Goal: Transaction & Acquisition: Book appointment/travel/reservation

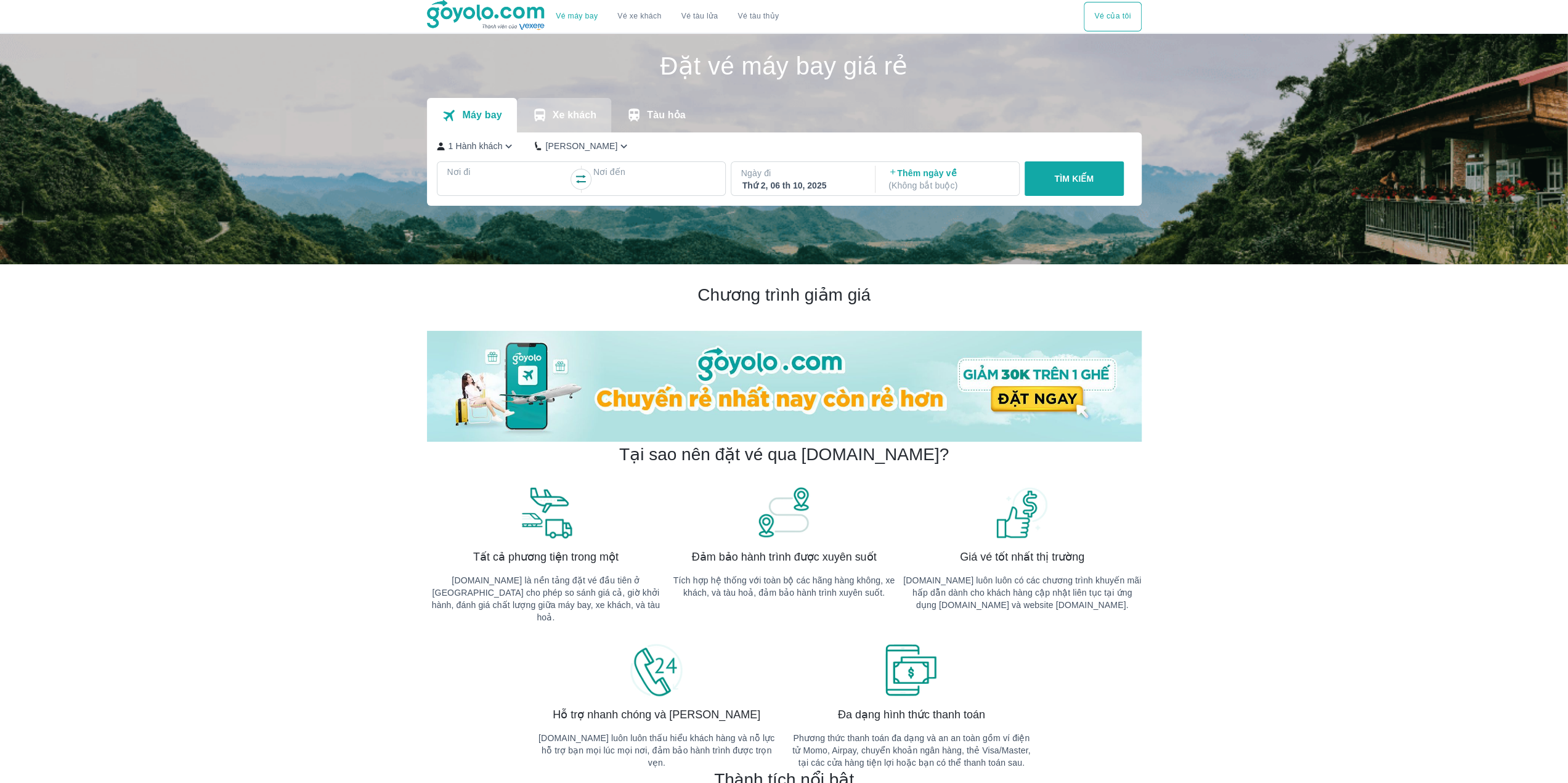
click at [576, 118] on p "Xe khách" at bounding box center [574, 115] width 44 height 12
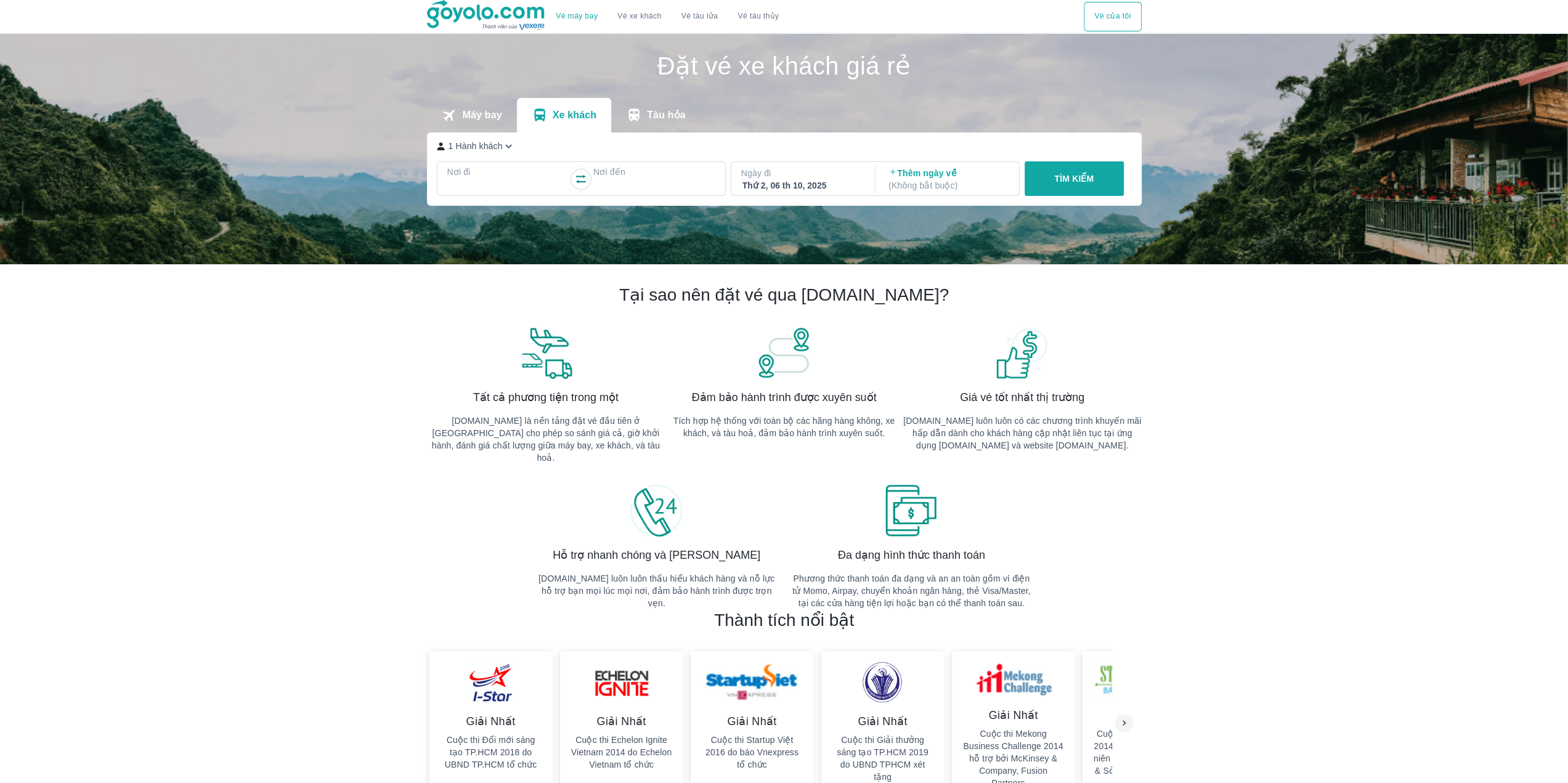
click at [661, 117] on p "Tàu hỏa" at bounding box center [667, 115] width 39 height 12
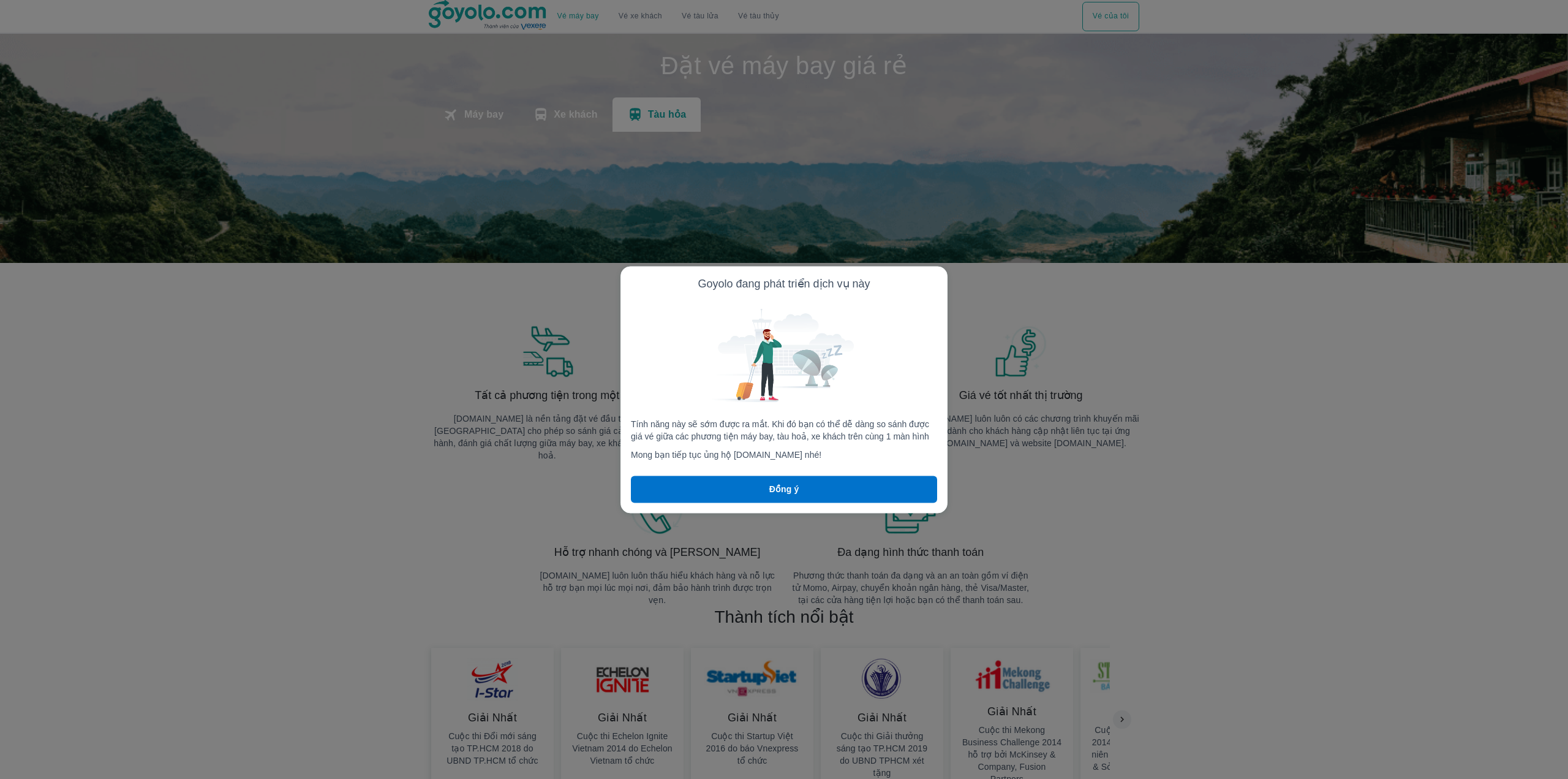
click at [837, 492] on button "Đồng ý" at bounding box center [784, 489] width 306 height 27
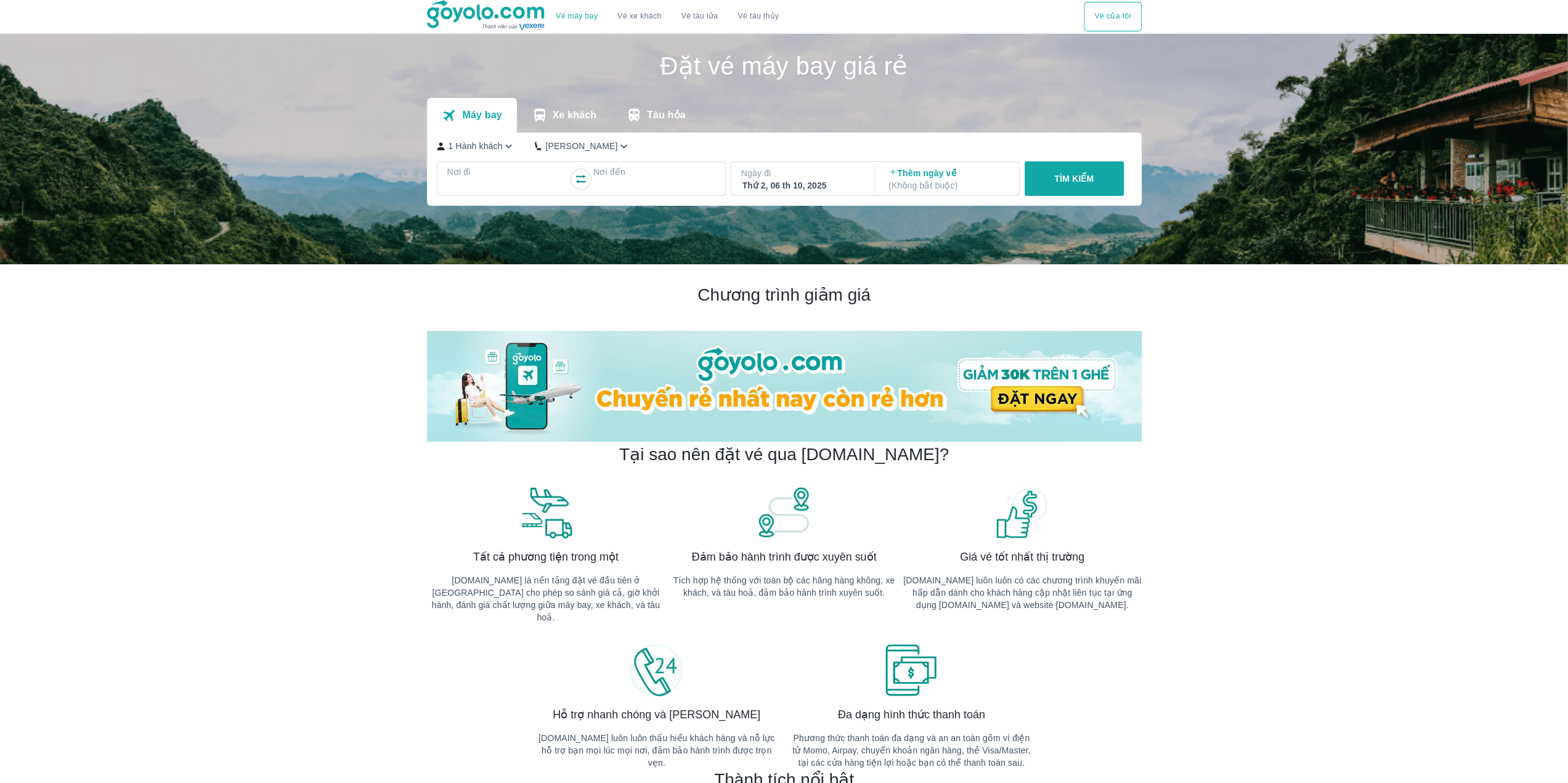
click at [646, 115] on button "Tàu hỏa" at bounding box center [655, 115] width 89 height 34
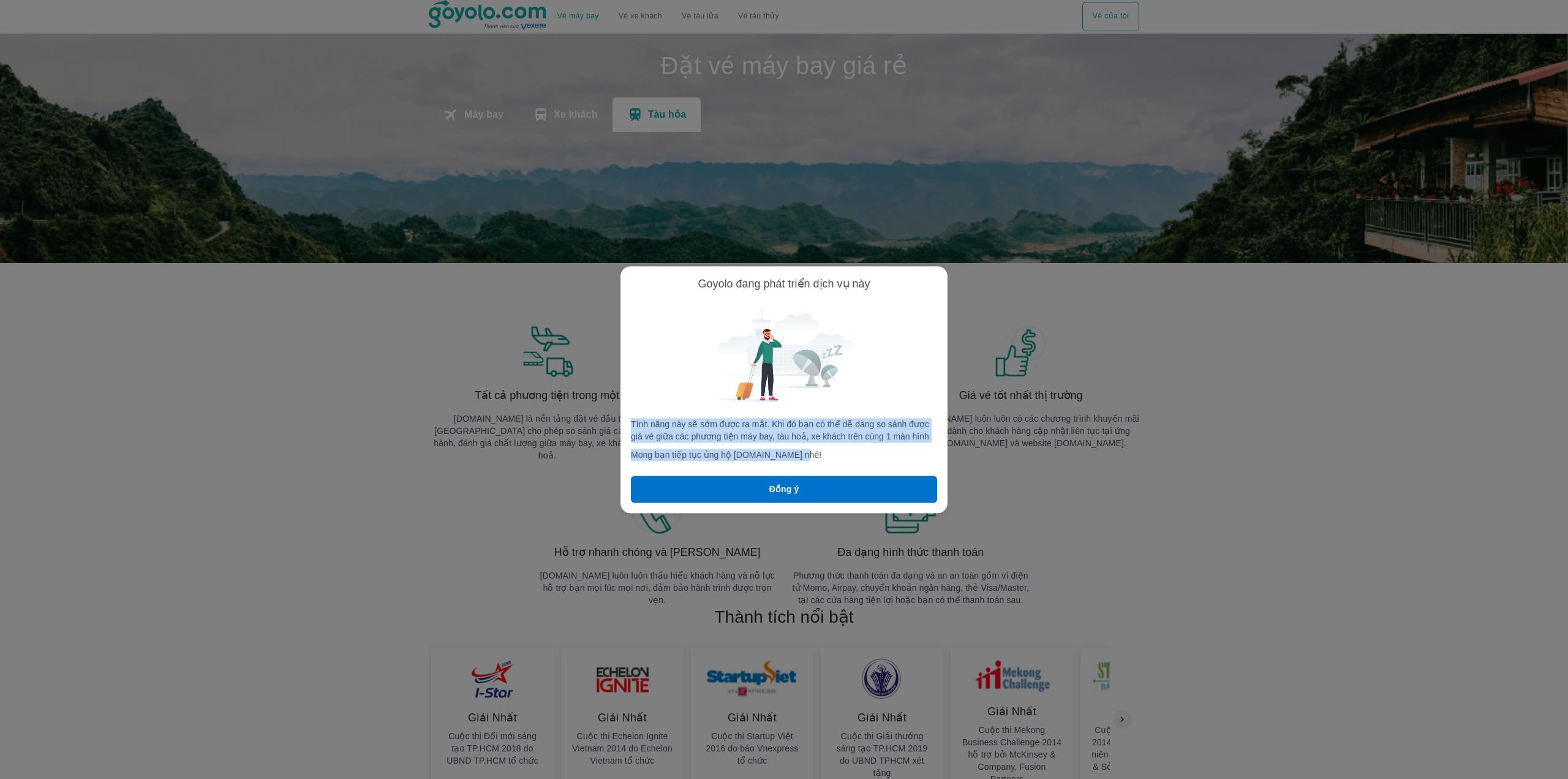
drag, startPoint x: 631, startPoint y: 422, endPoint x: 823, endPoint y: 455, distance: 194.8
click at [823, 455] on span "Tính năng này sẽ sớm được ra mắt. Khi đó bạn có thể dễ dàng so sánh được giá vé…" at bounding box center [784, 439] width 306 height 43
copy span "Tính năng này sẽ sớm được ra mắt. Khi đó bạn có thể dễ dàng so sánh được giá vé…"
click at [800, 487] on button "Đồng ý" at bounding box center [784, 489] width 306 height 27
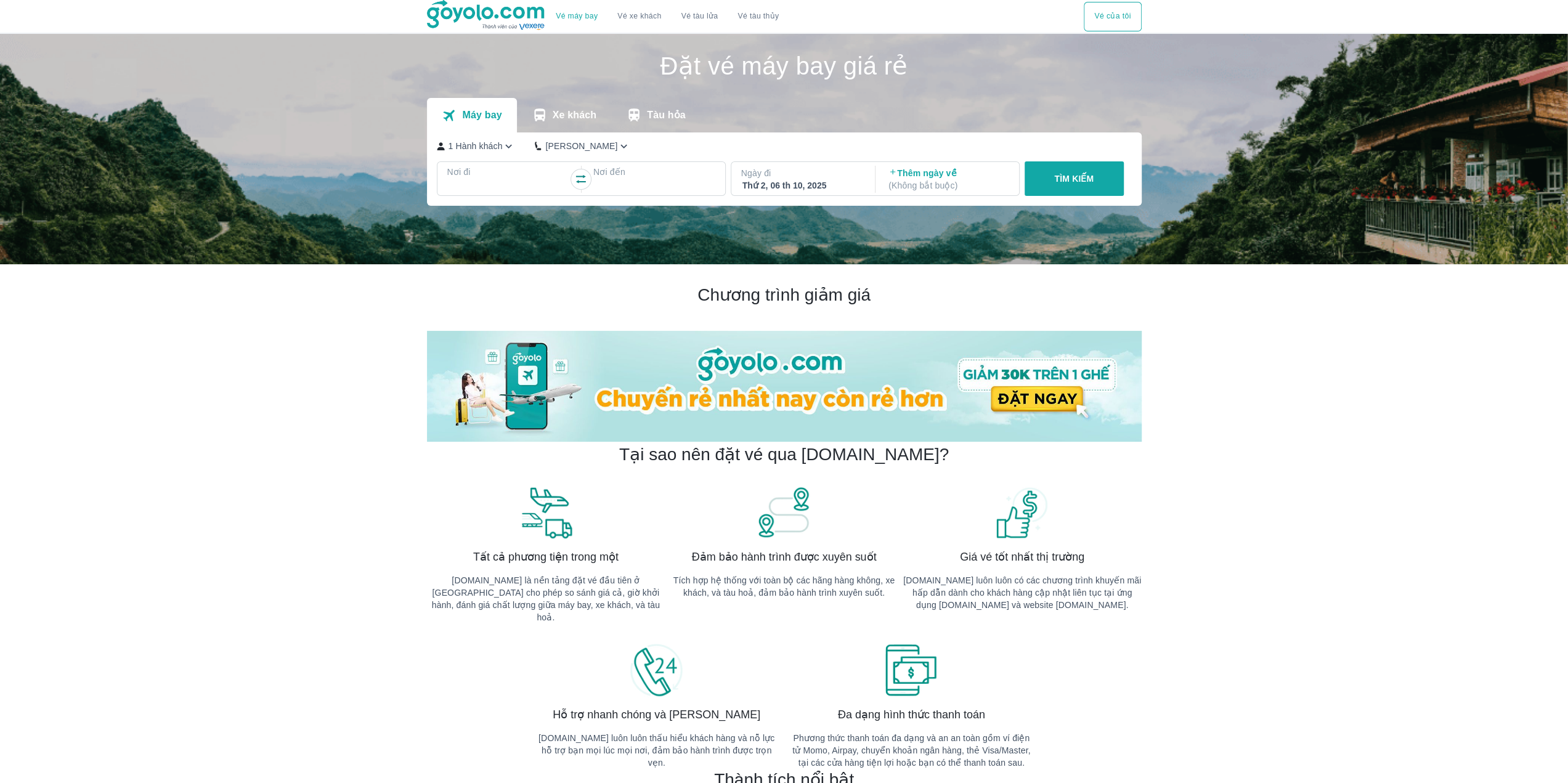
click at [535, 182] on div at bounding box center [508, 187] width 119 height 15
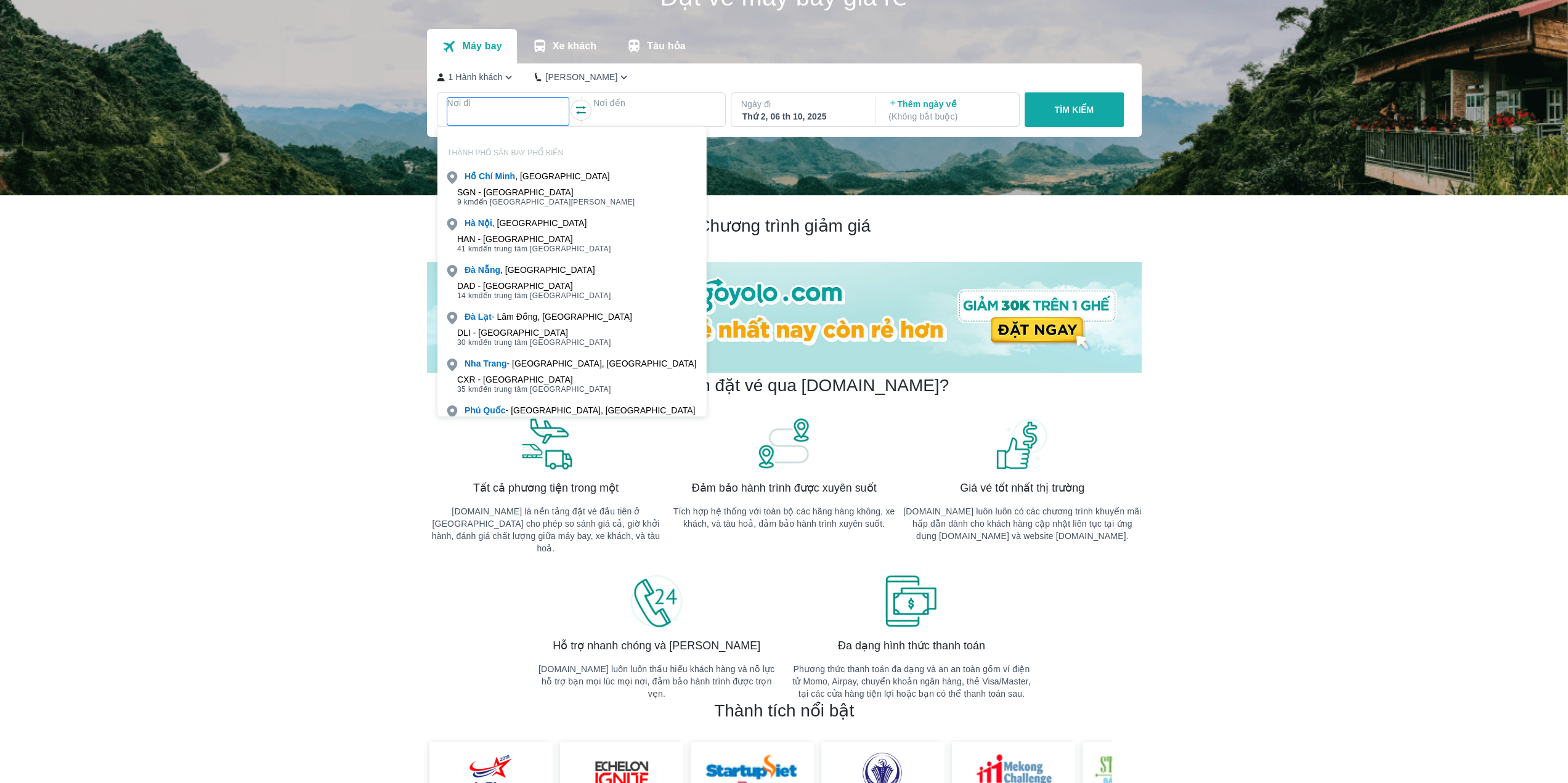
scroll to position [71, 0]
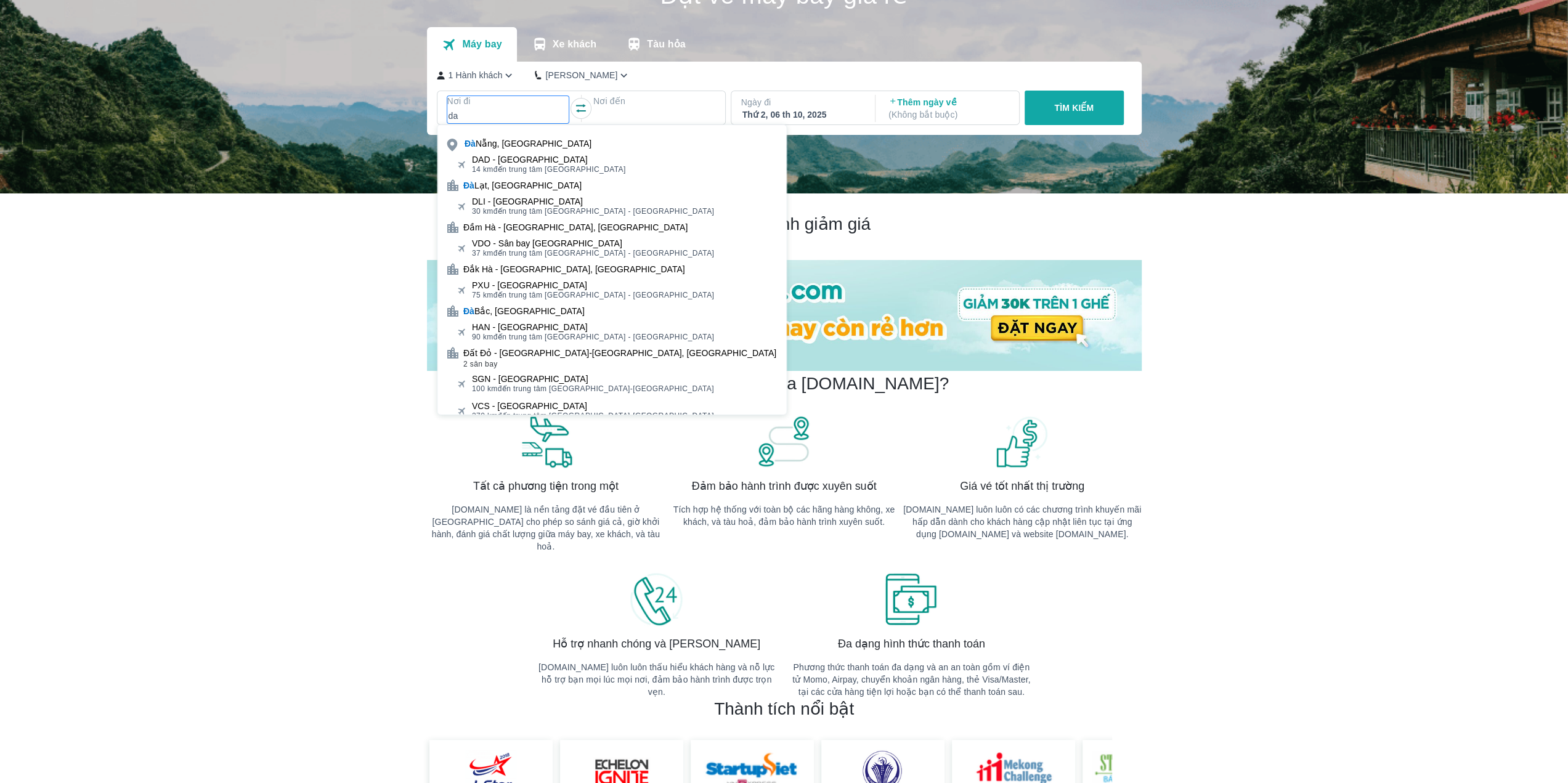
type input "da"
click at [588, 54] on button "Xe khách" at bounding box center [564, 44] width 94 height 34
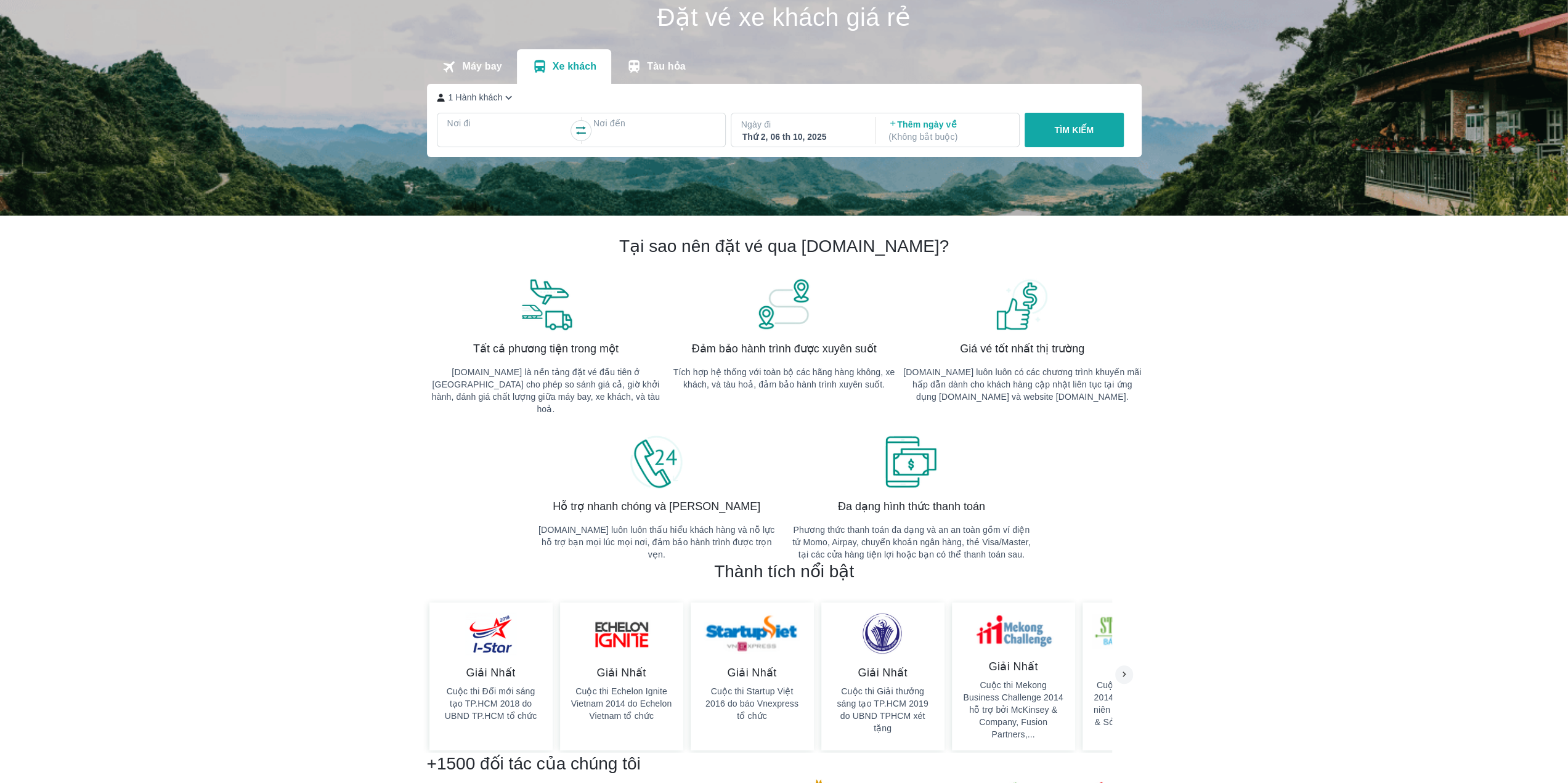
scroll to position [0, 0]
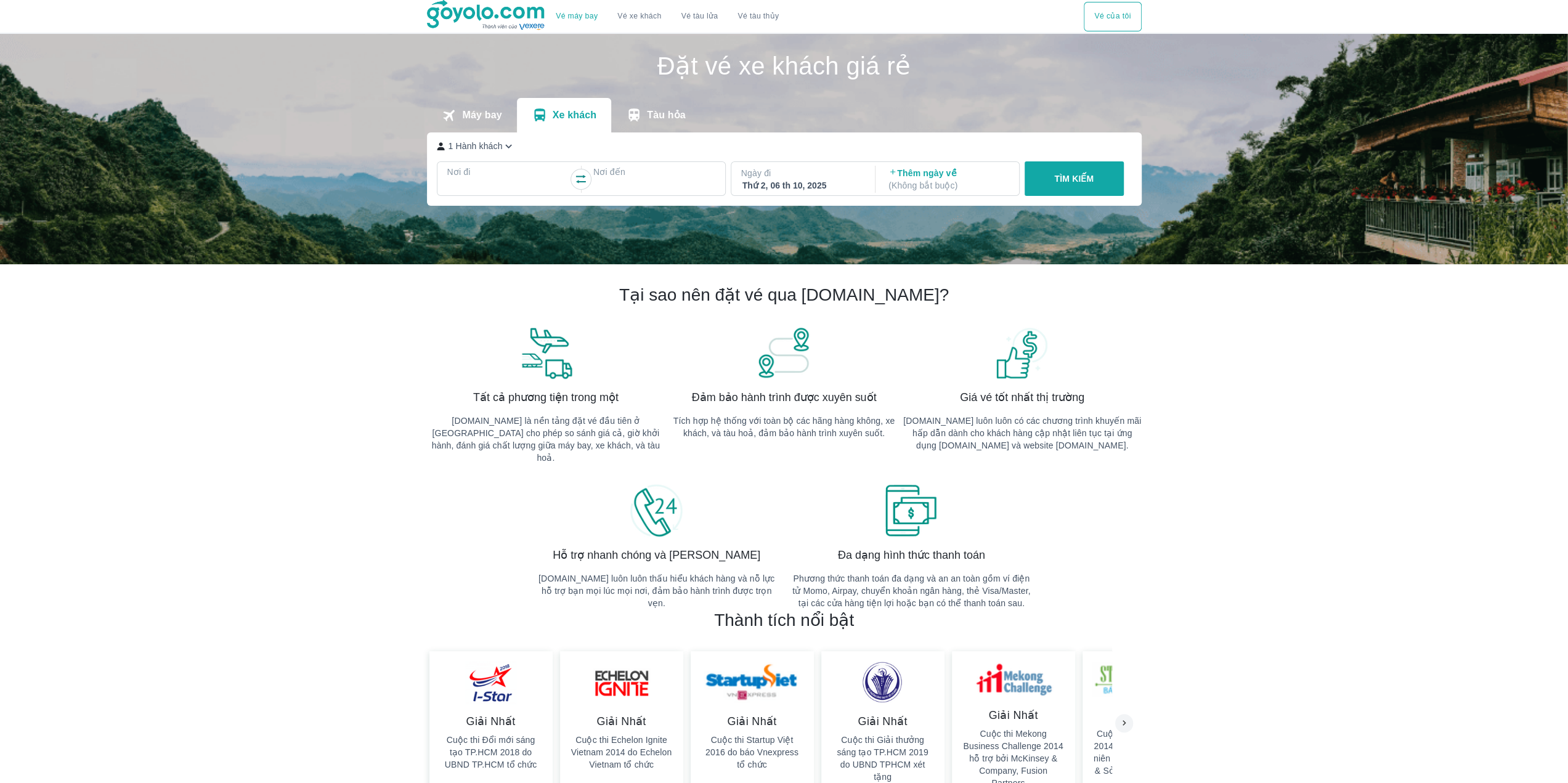
click at [525, 180] on div at bounding box center [508, 187] width 119 height 15
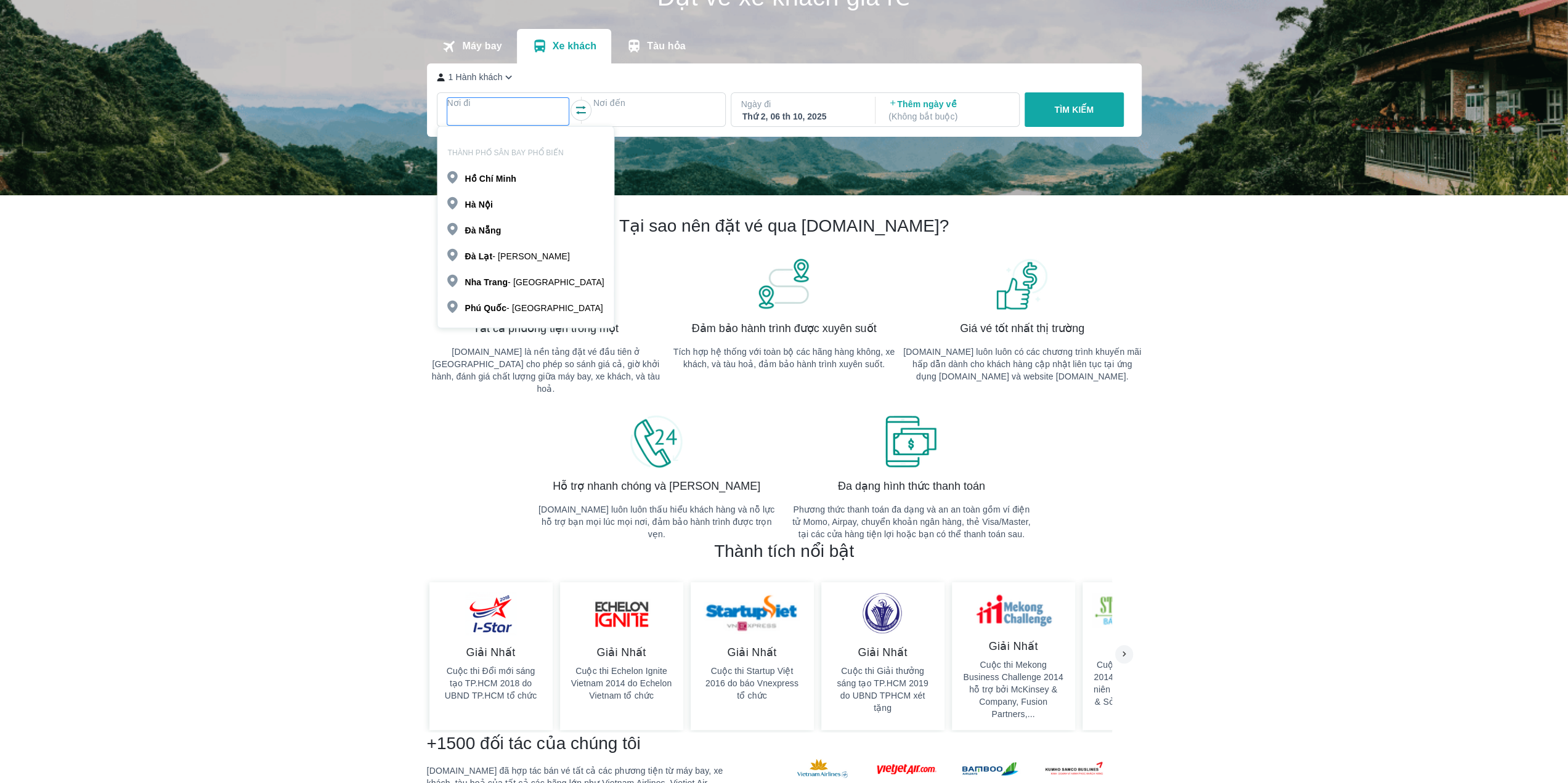
scroll to position [71, 0]
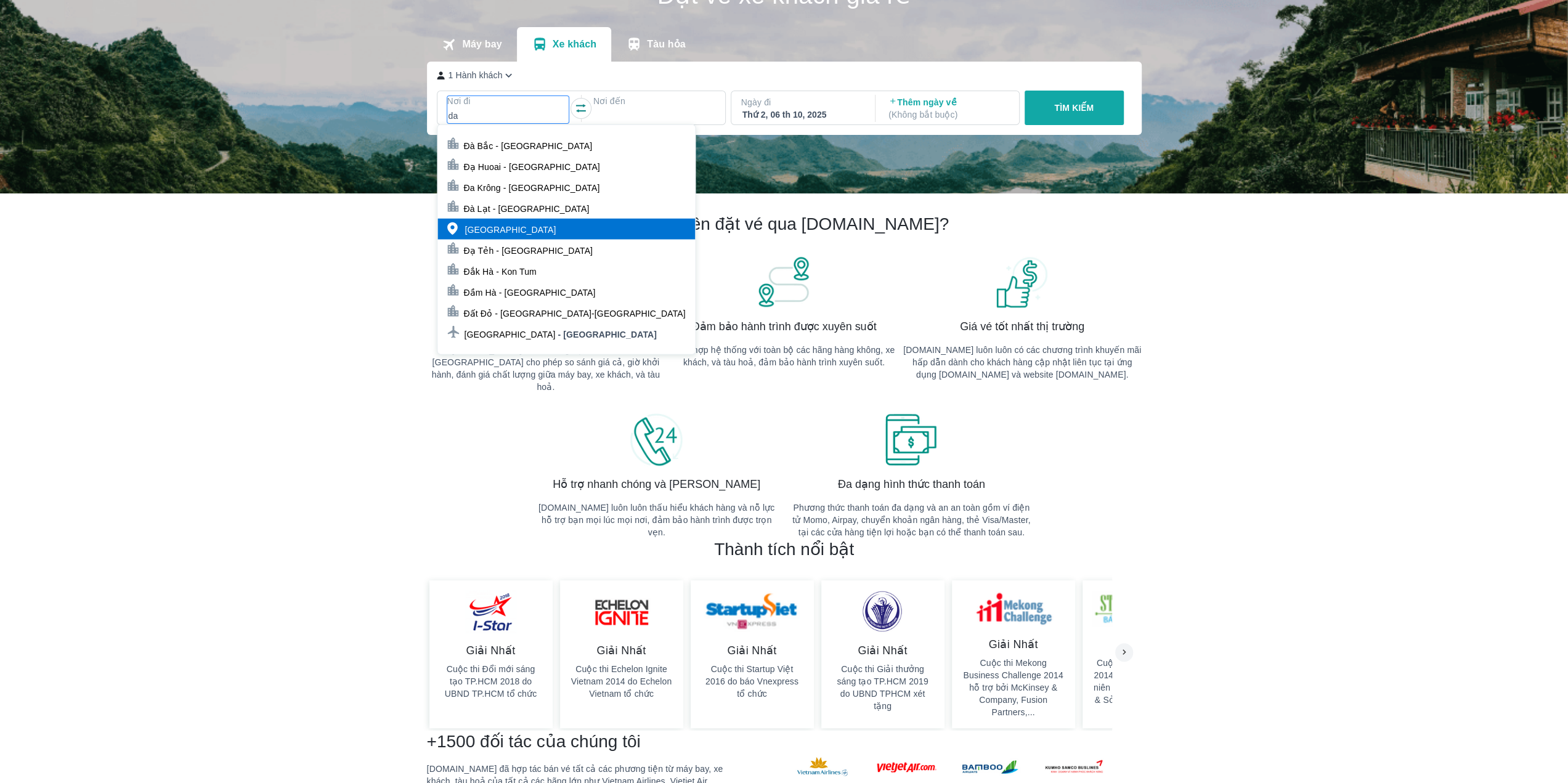
type input "da"
click at [523, 230] on div "[GEOGRAPHIC_DATA]" at bounding box center [566, 228] width 257 height 21
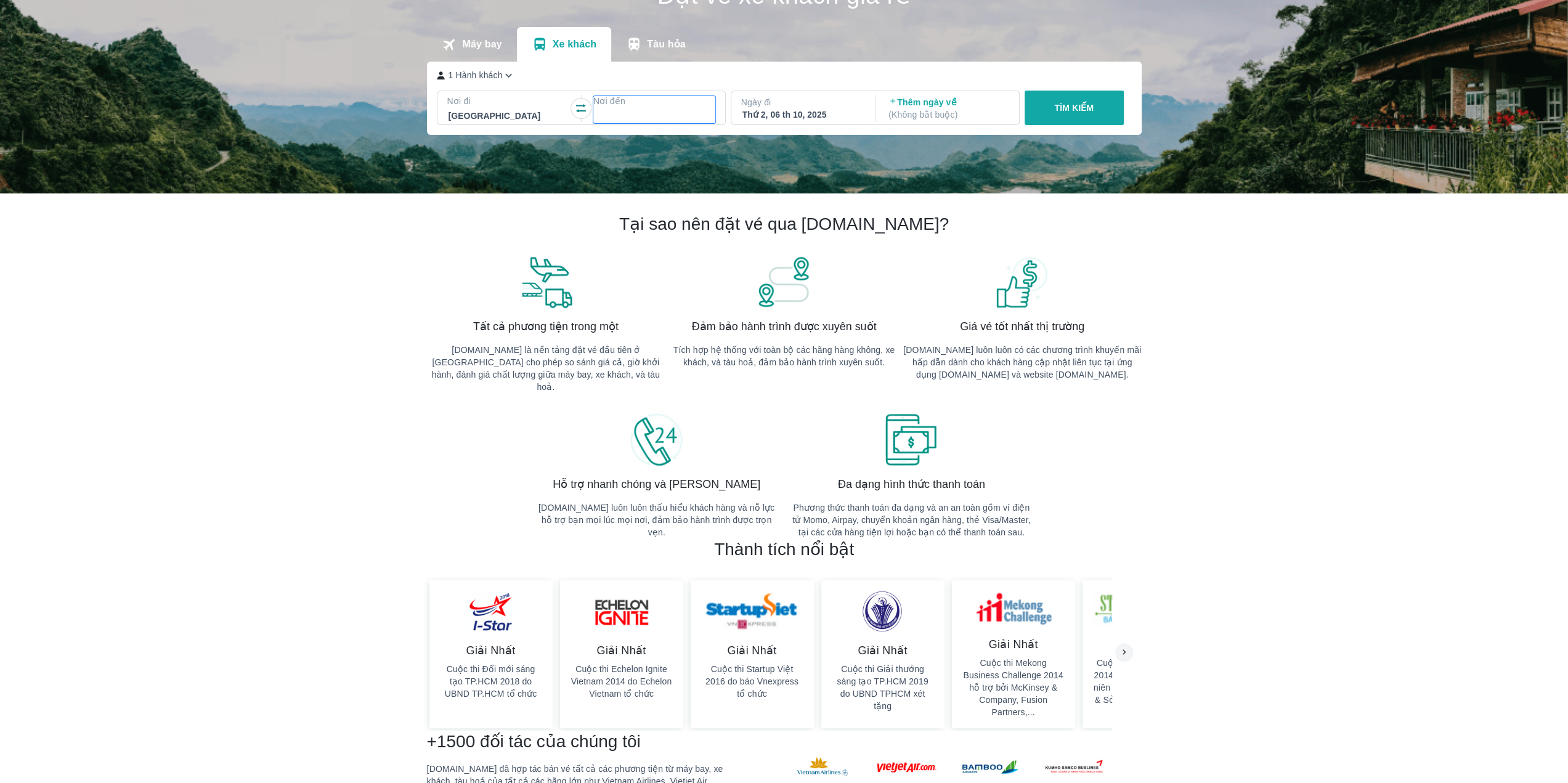
click at [625, 104] on p "Nơi đến" at bounding box center [655, 101] width 122 height 12
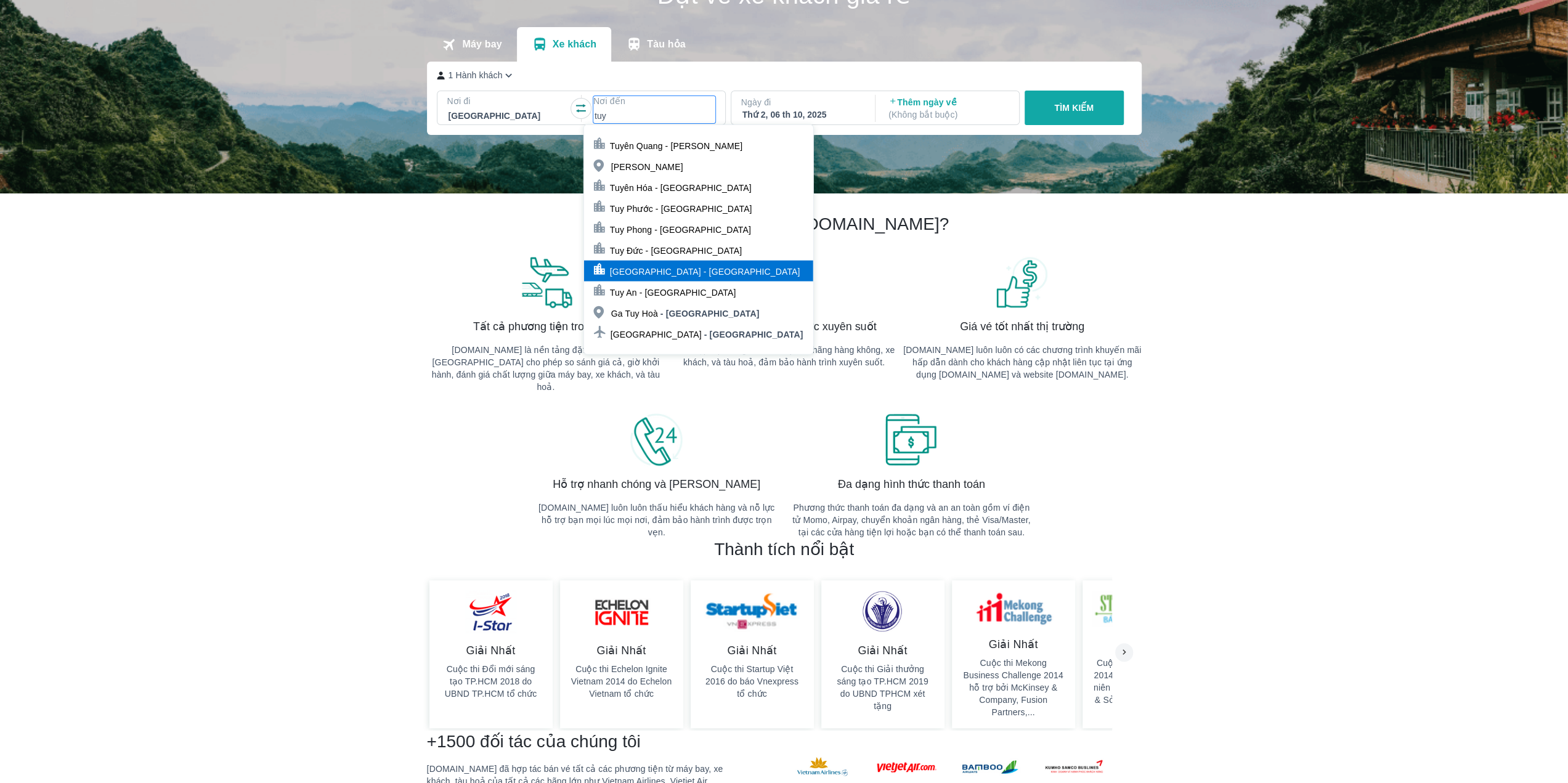
type input "tuy"
click at [701, 268] on div "[GEOGRAPHIC_DATA] - [GEOGRAPHIC_DATA]" at bounding box center [699, 271] width 229 height 21
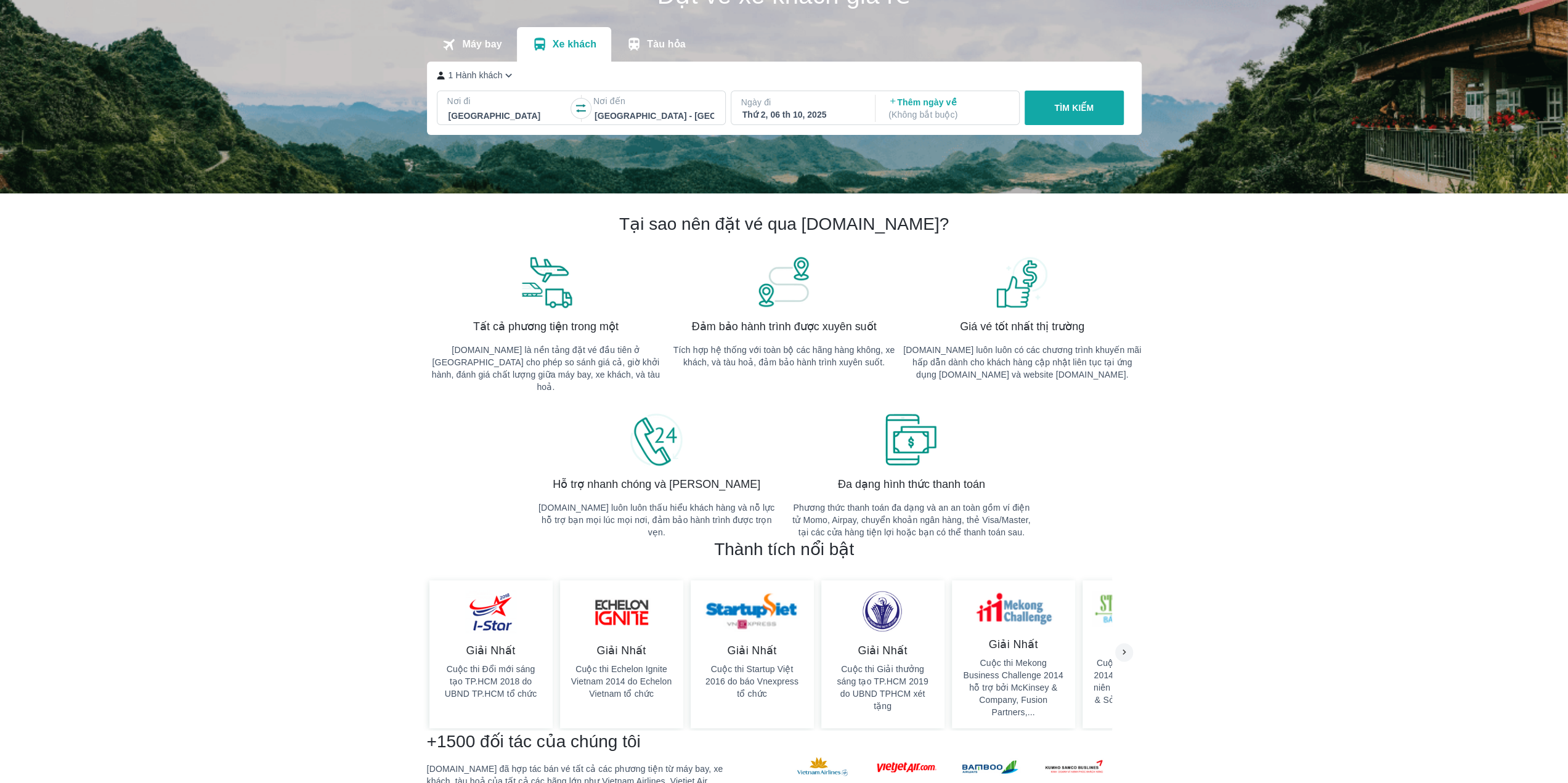
click at [830, 115] on div "Thứ 2, 06 th 10, 2025" at bounding box center [802, 115] width 119 height 12
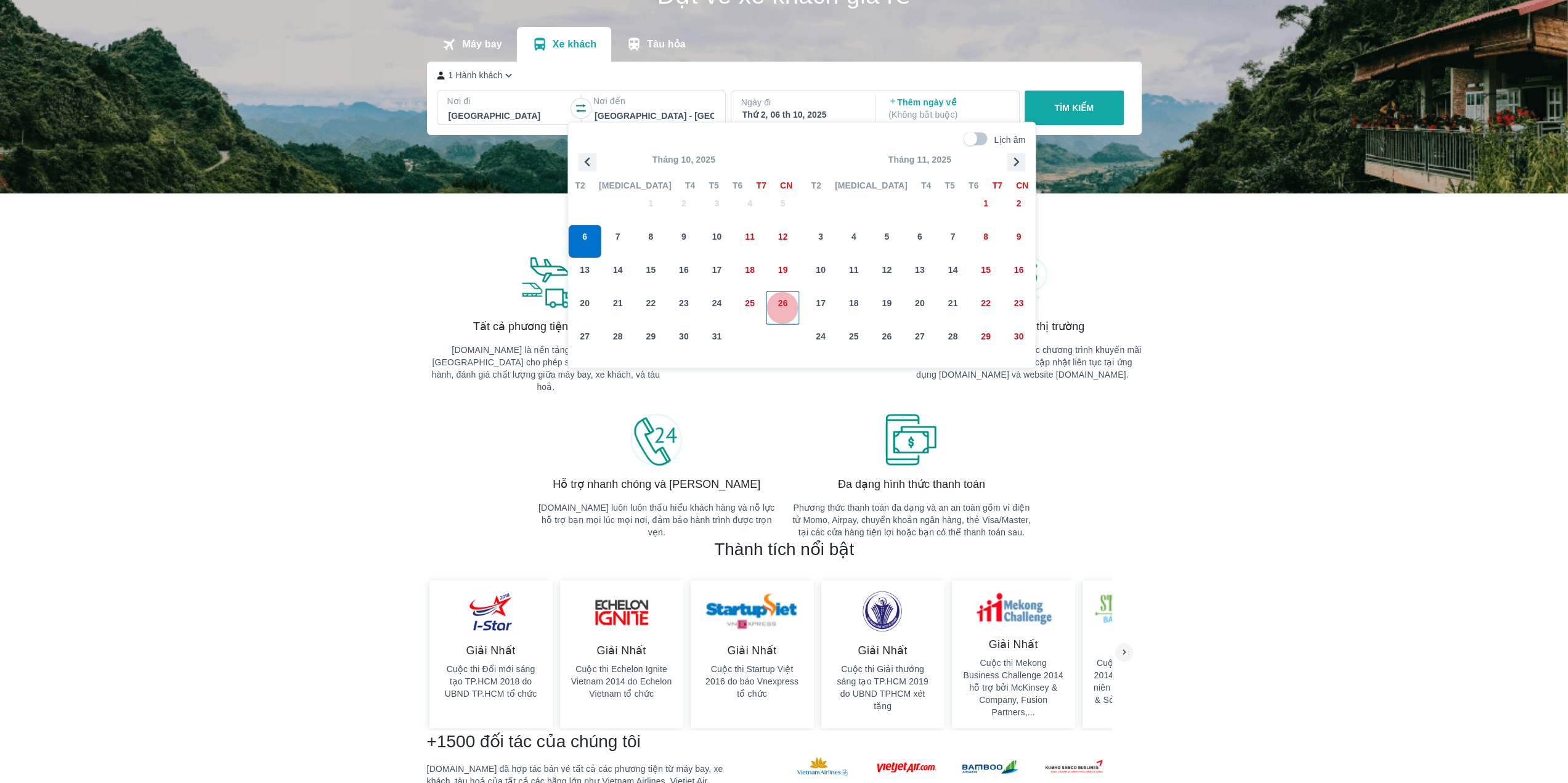
click at [783, 309] on div "26" at bounding box center [783, 308] width 32 height 32
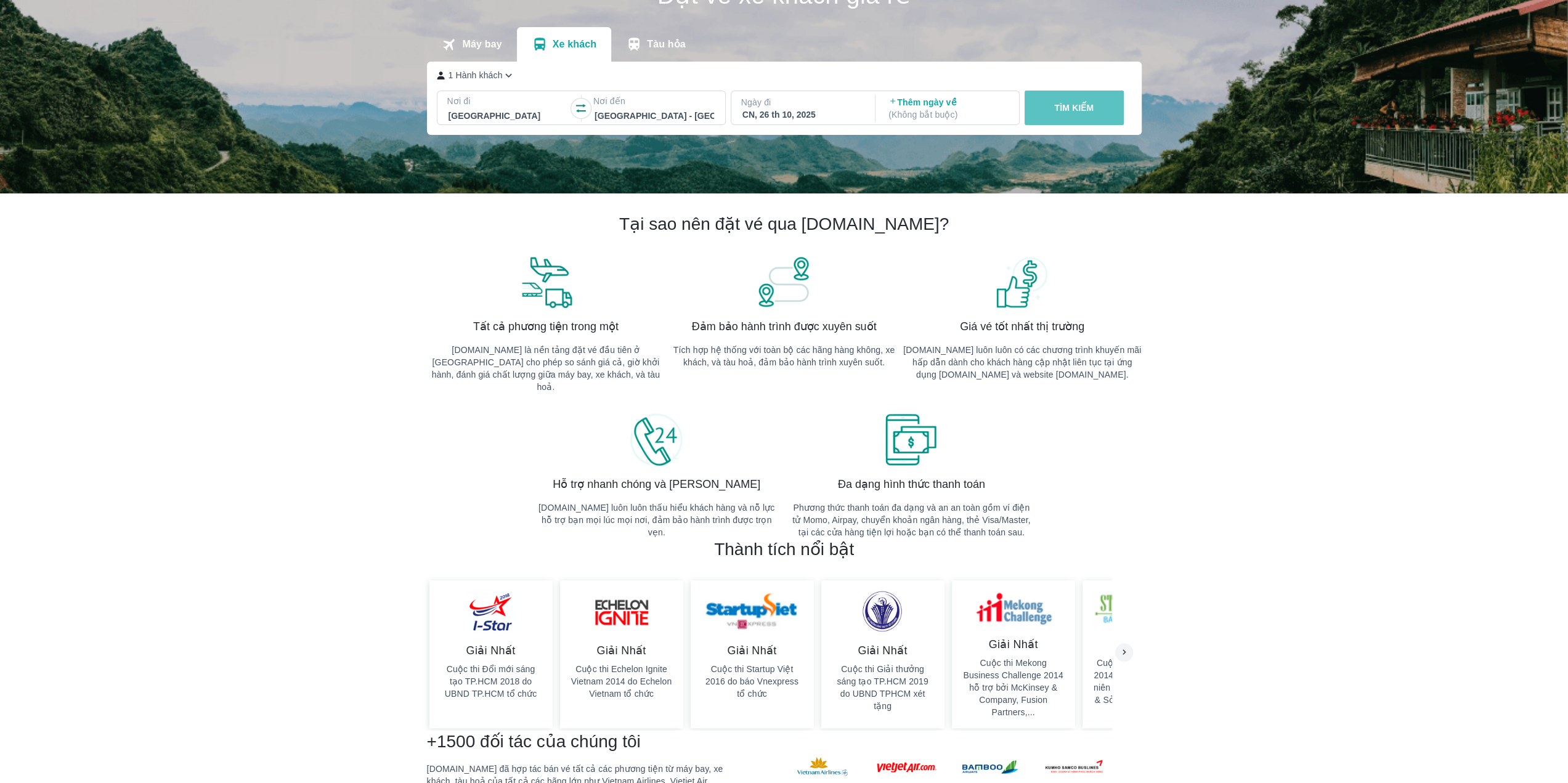
click at [1084, 111] on p "TÌM KIẾM" at bounding box center [1073, 108] width 40 height 12
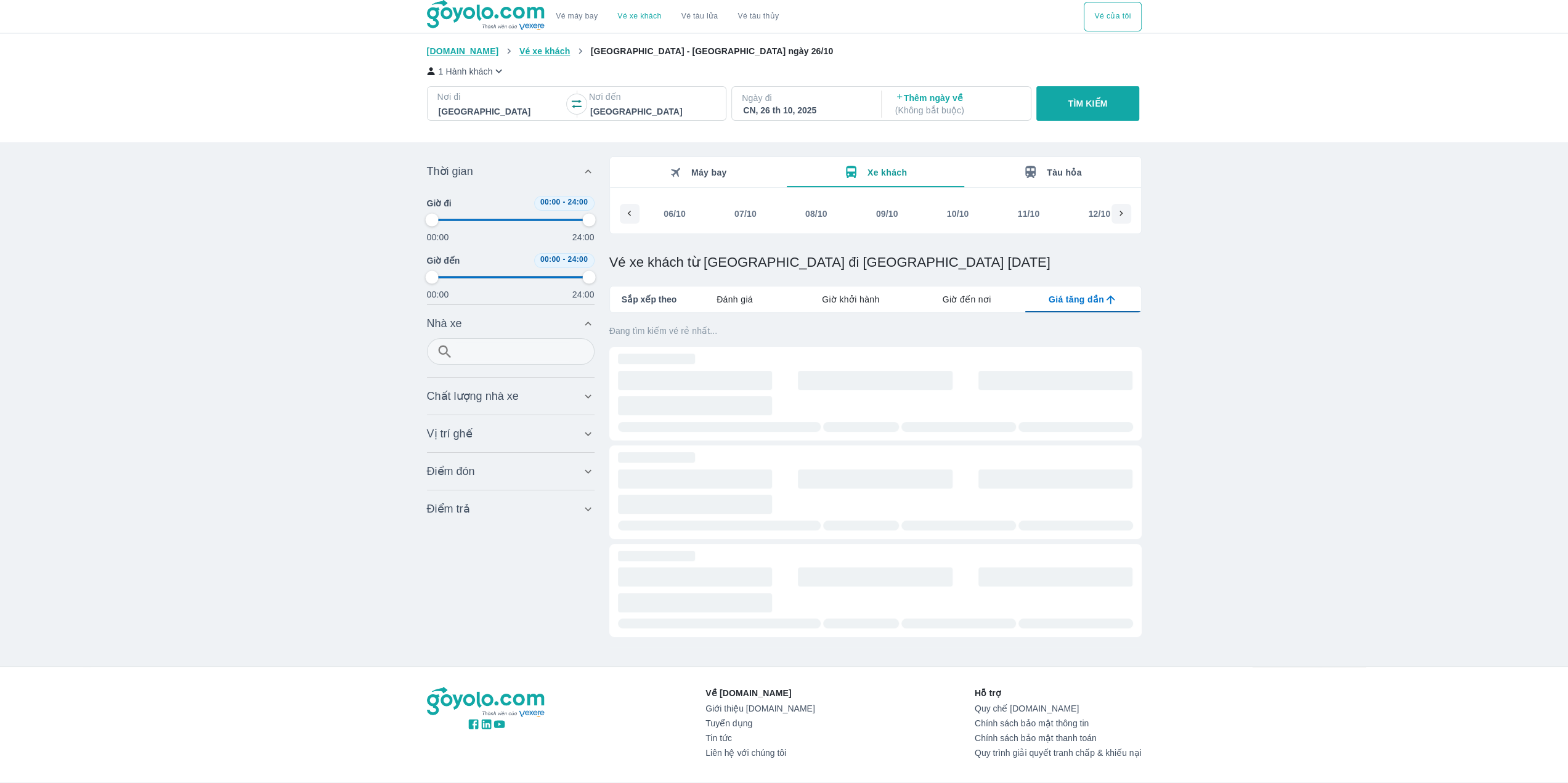
scroll to position [0, 1100]
type input "97.9166666666667"
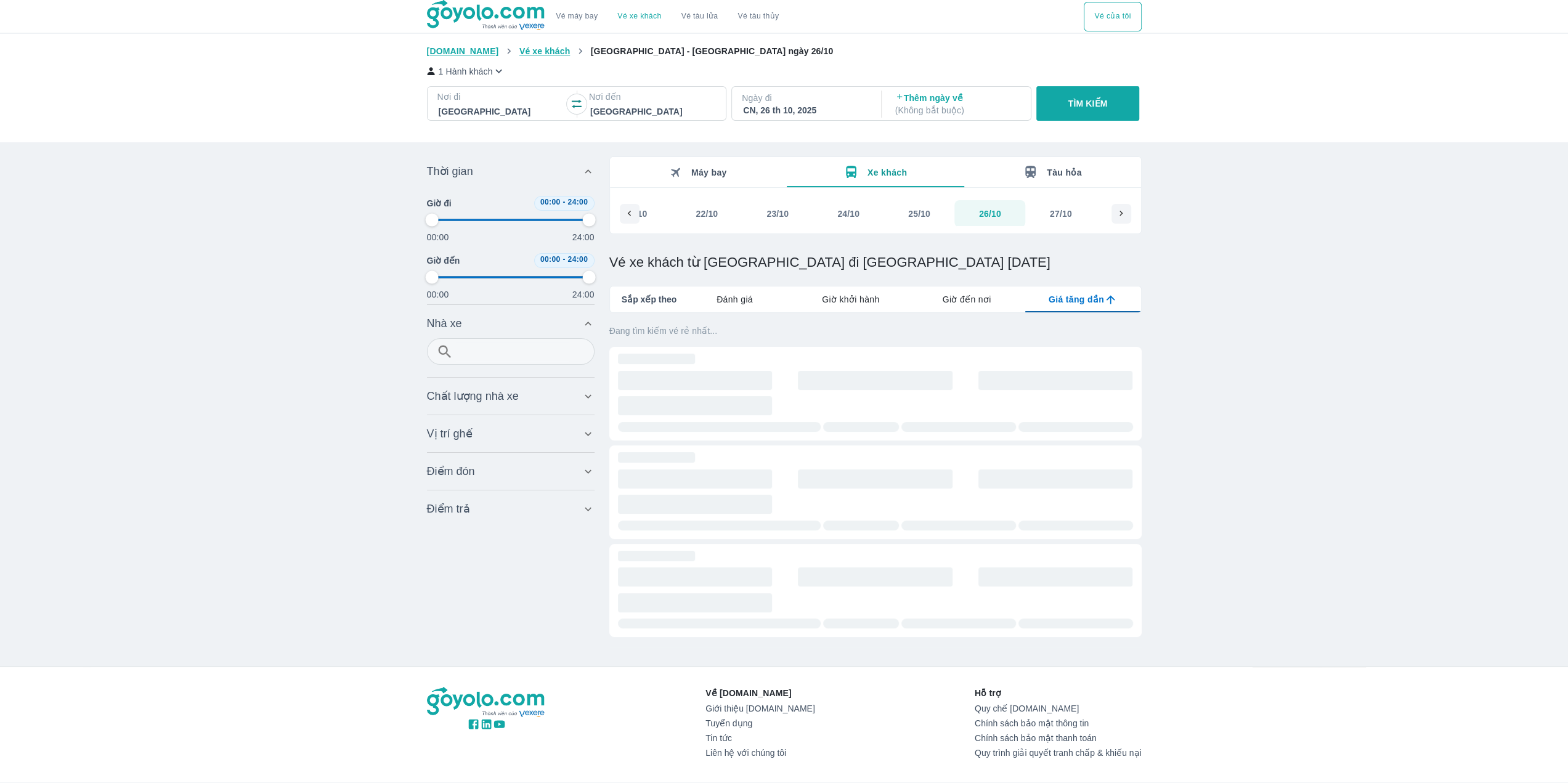
type input "97.9166666666667"
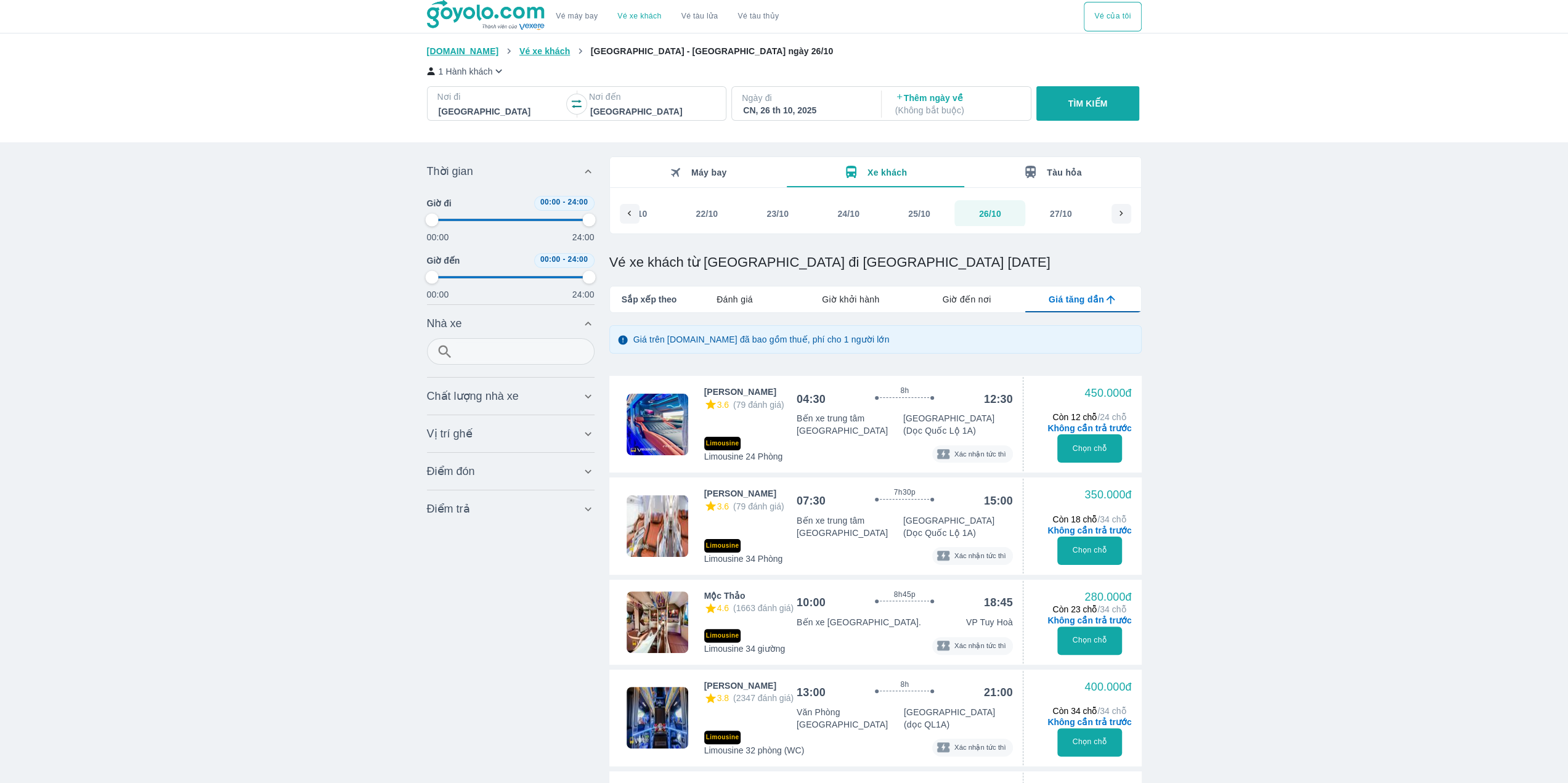
type input "97.9166666666667"
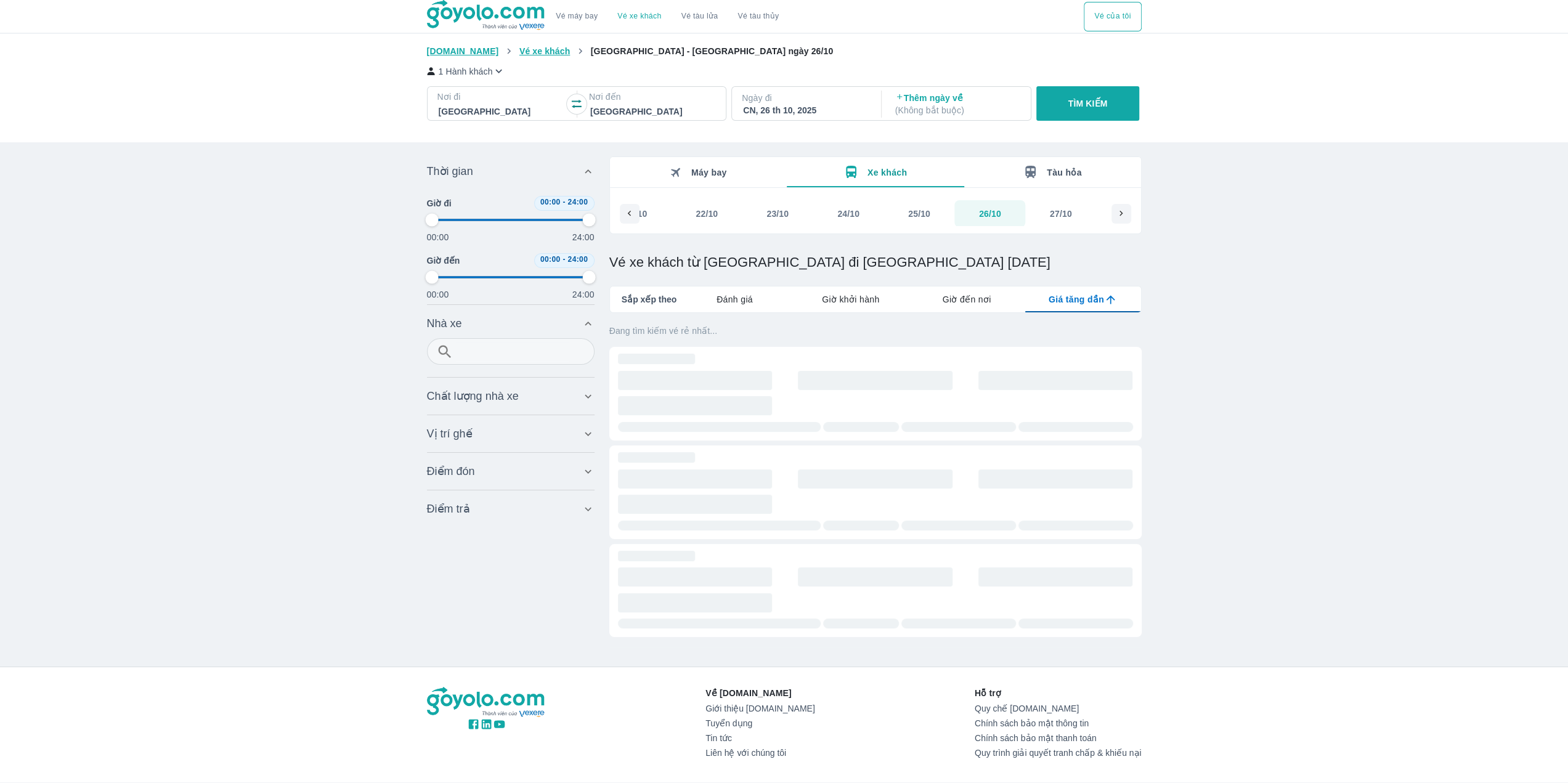
type input "97.9166666666667"
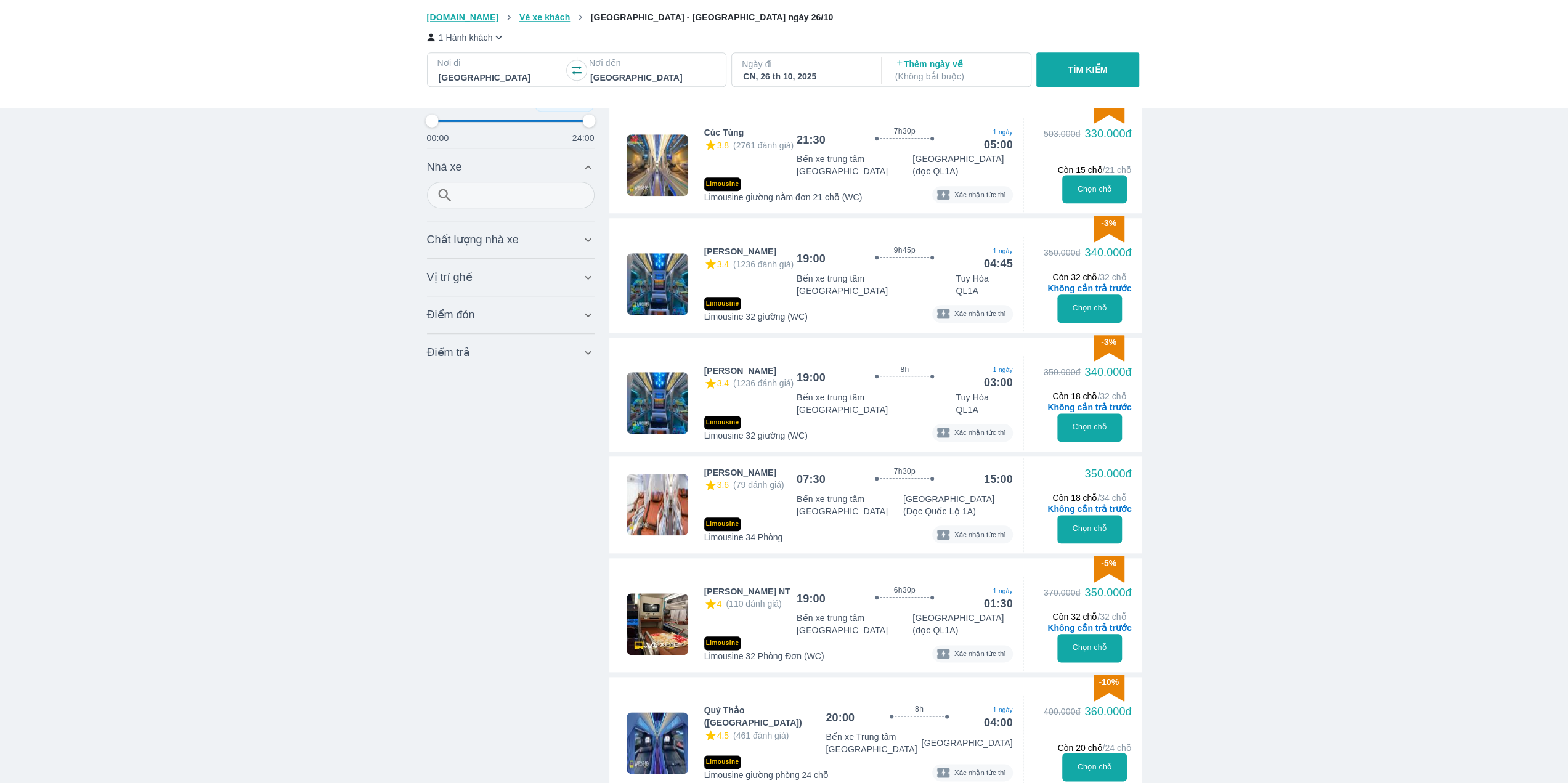
scroll to position [1170, 0]
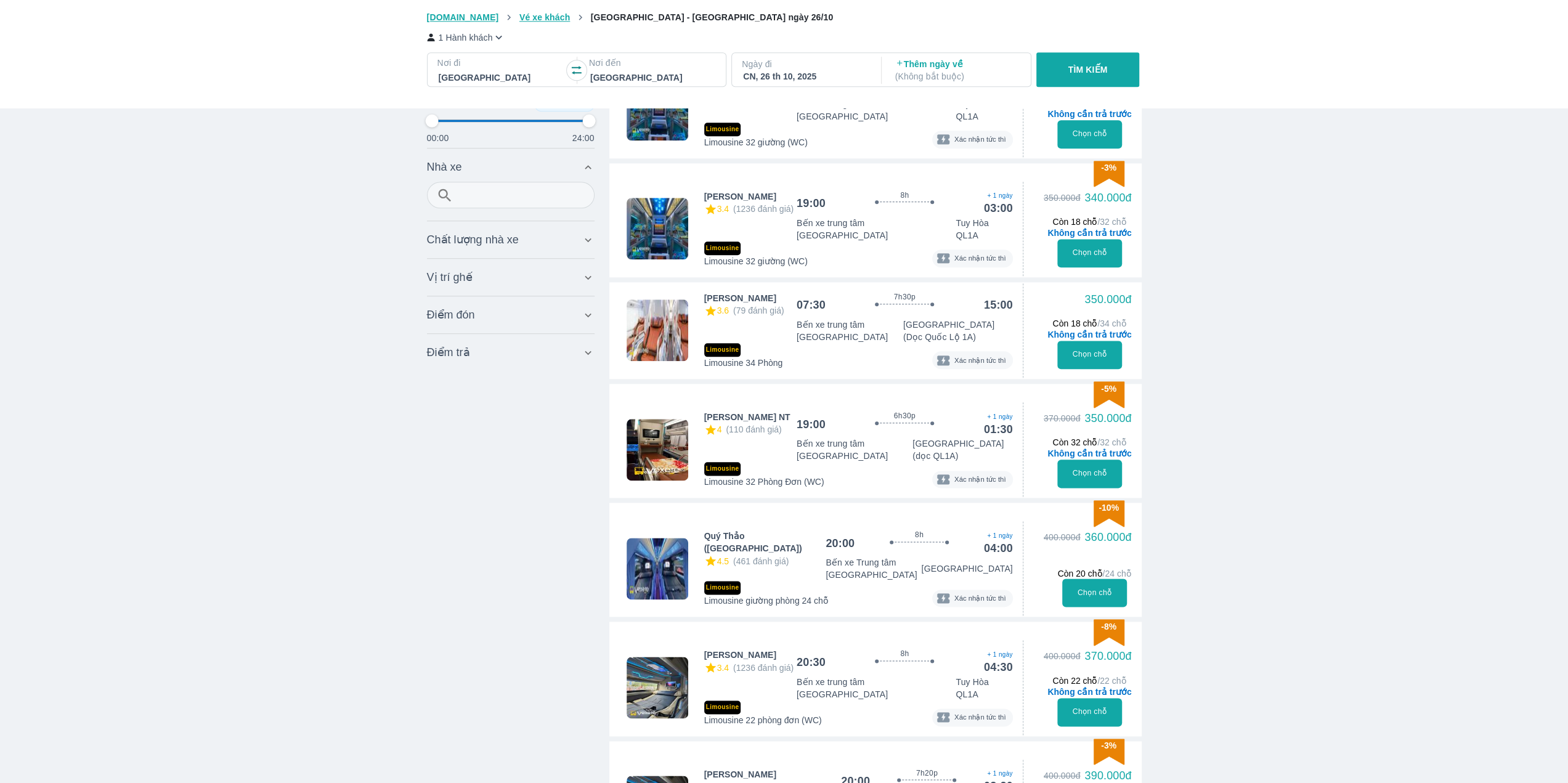
type input "97.9166666666667"
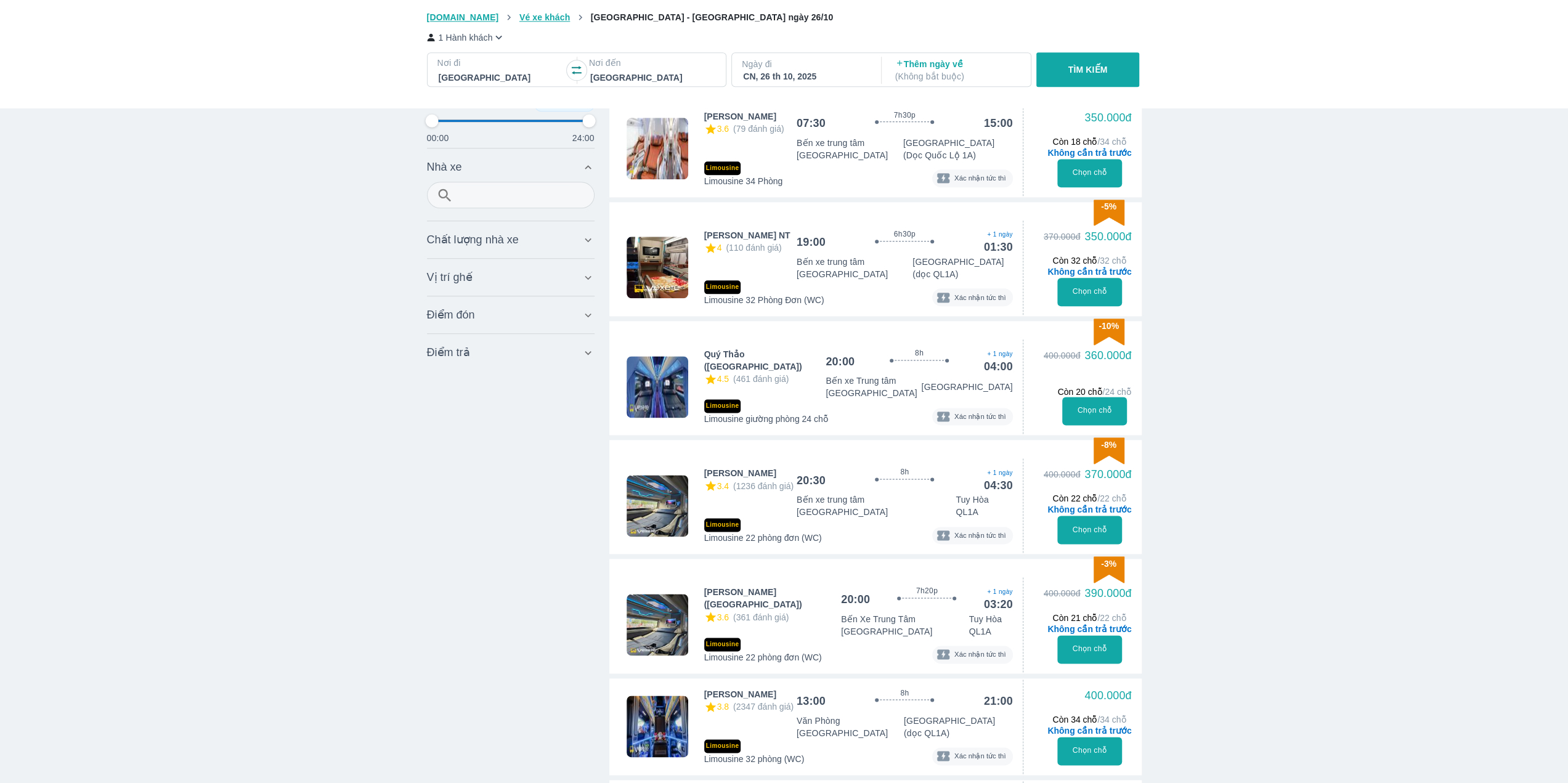
type input "97.9166666666667"
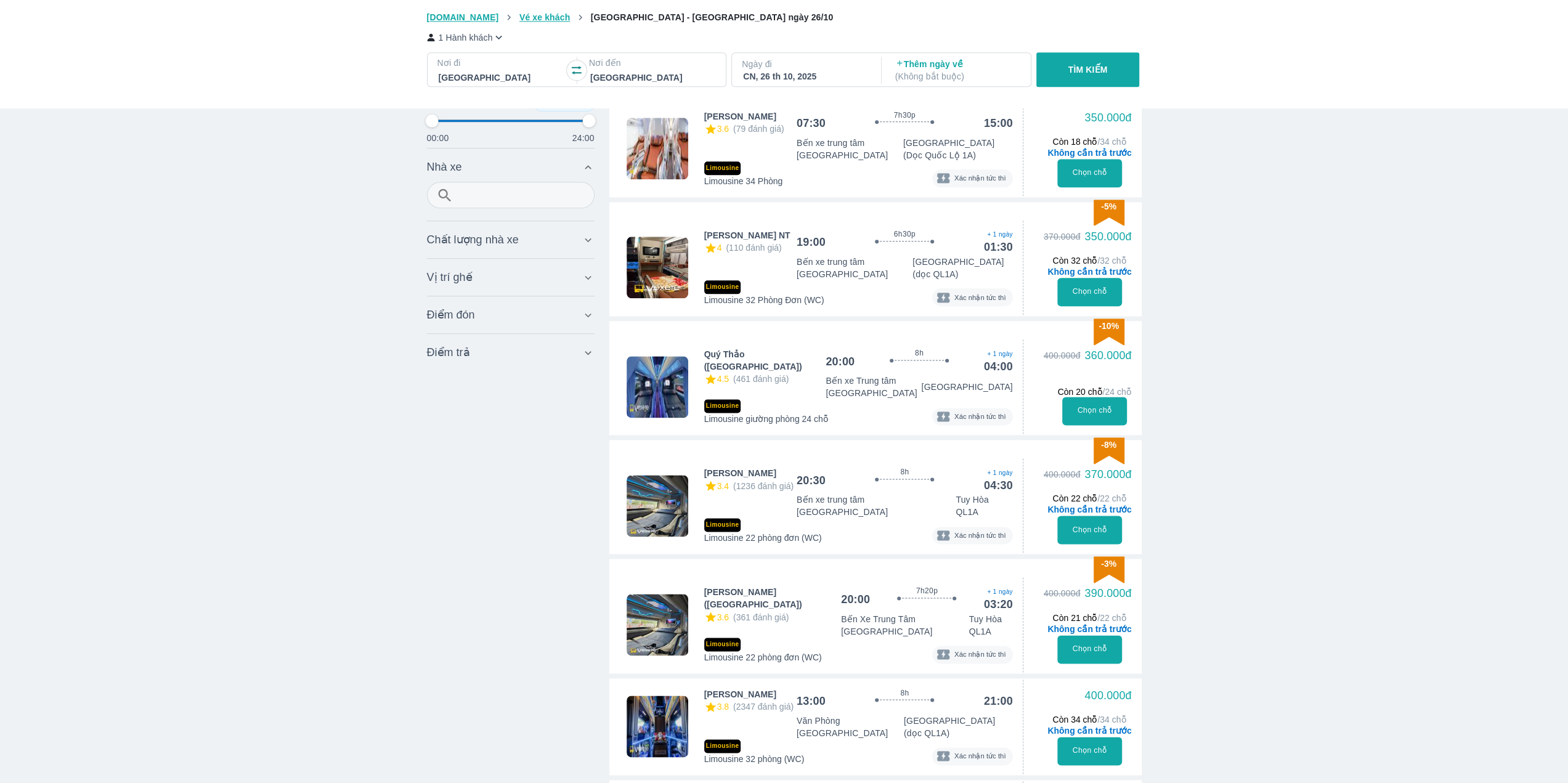
type input "97.9166666666667"
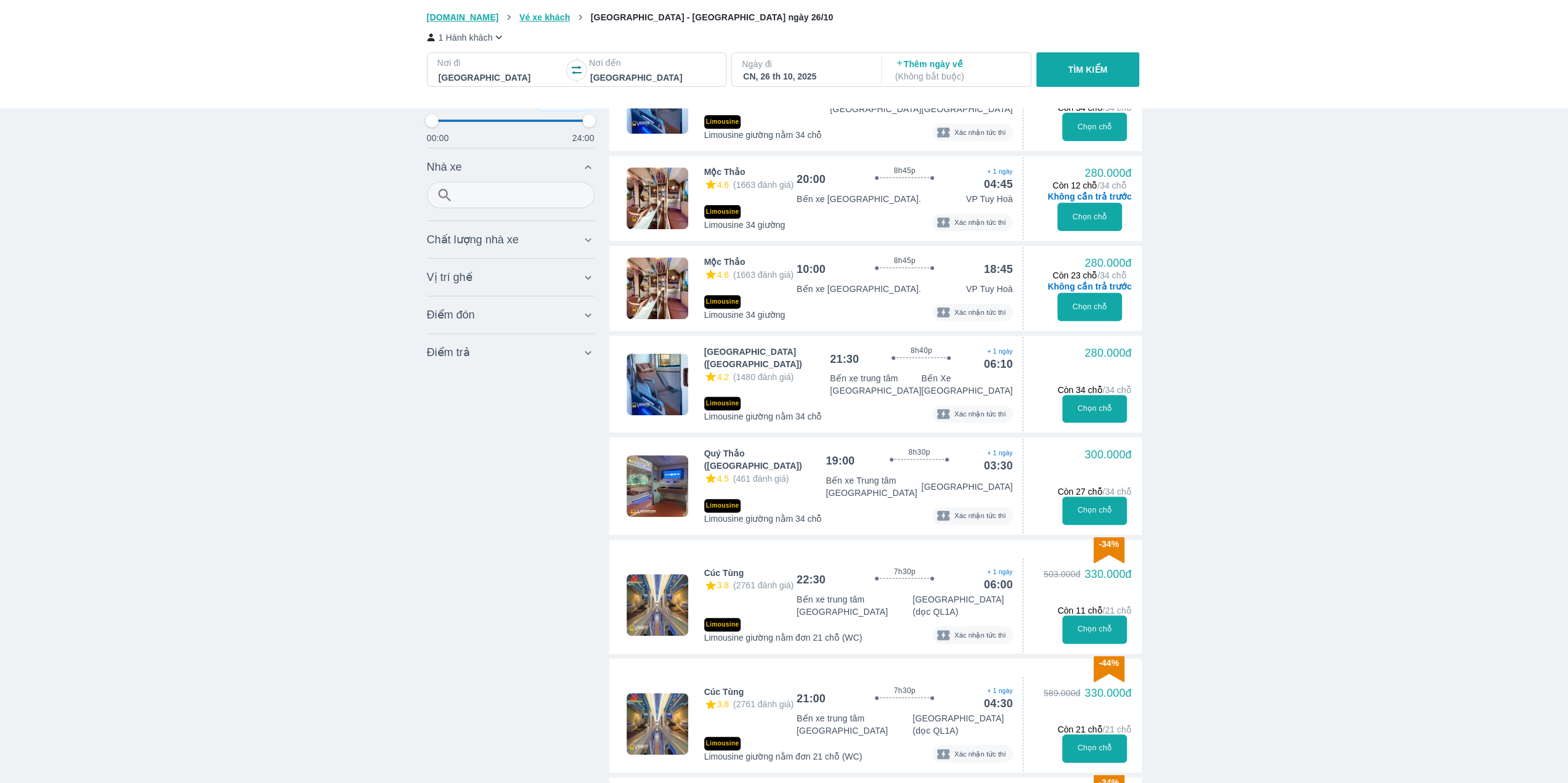
scroll to position [360, 0]
